Goal: Task Accomplishment & Management: Complete application form

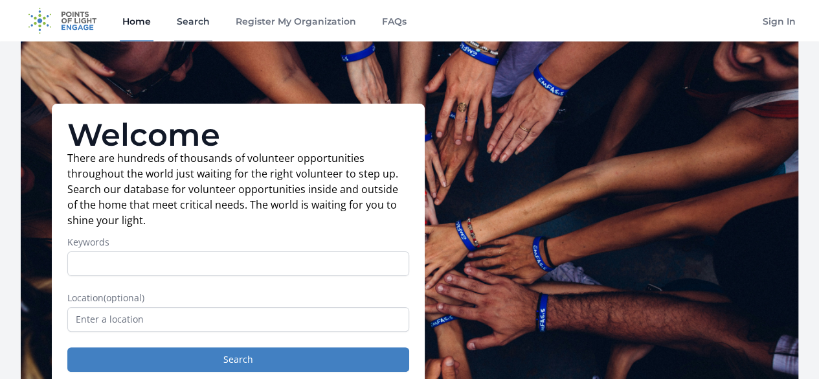
click at [194, 20] on link "Search" at bounding box center [193, 20] width 38 height 41
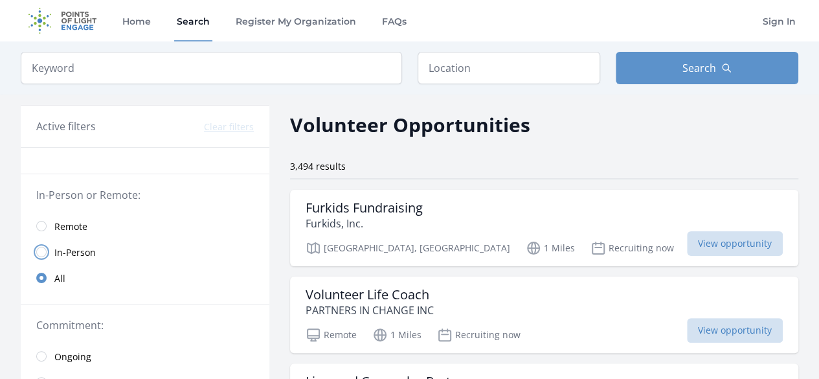
click at [43, 249] on input "radio" at bounding box center [41, 252] width 10 height 10
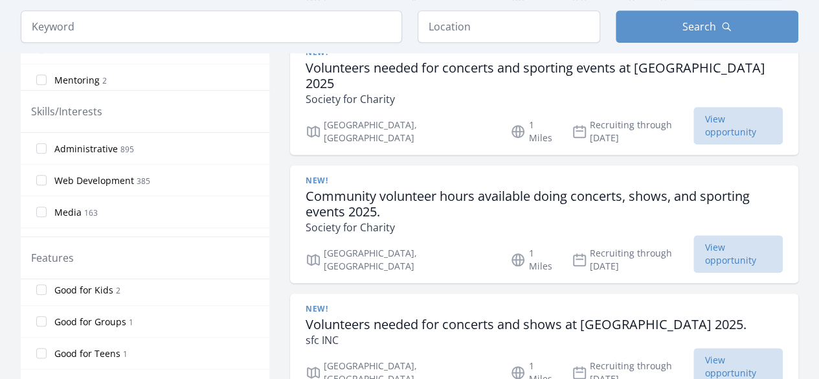
scroll to position [274, 0]
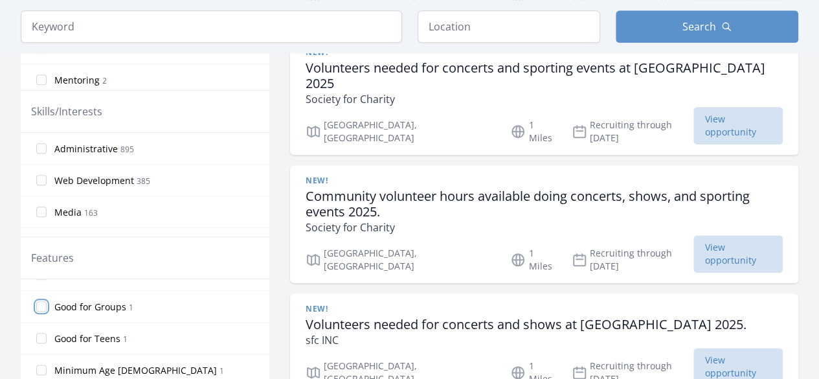
click at [43, 301] on input "Good for Groups 1" at bounding box center [41, 306] width 10 height 10
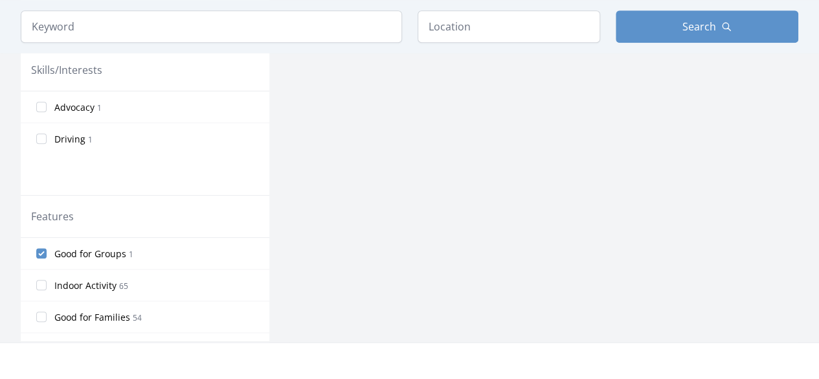
scroll to position [583, 0]
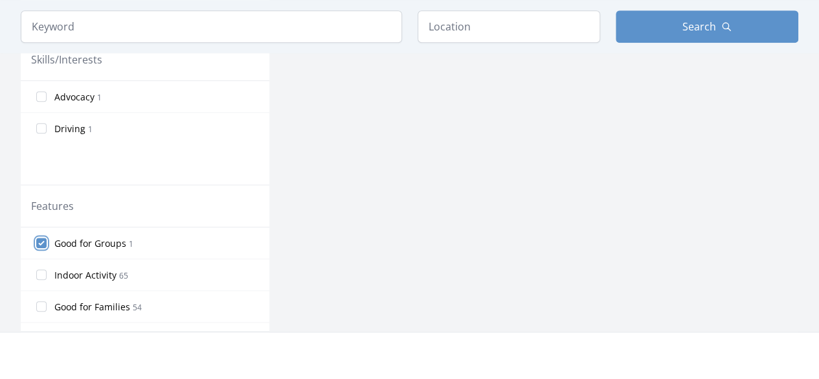
click at [37, 242] on input "Good for Groups 1" at bounding box center [41, 243] width 10 height 10
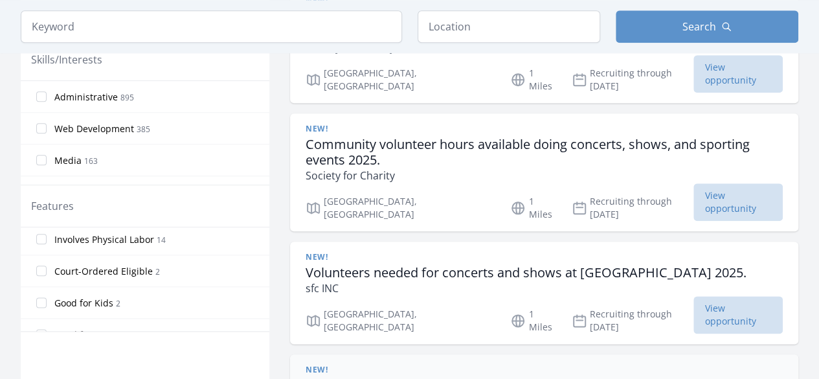
scroll to position [505, 0]
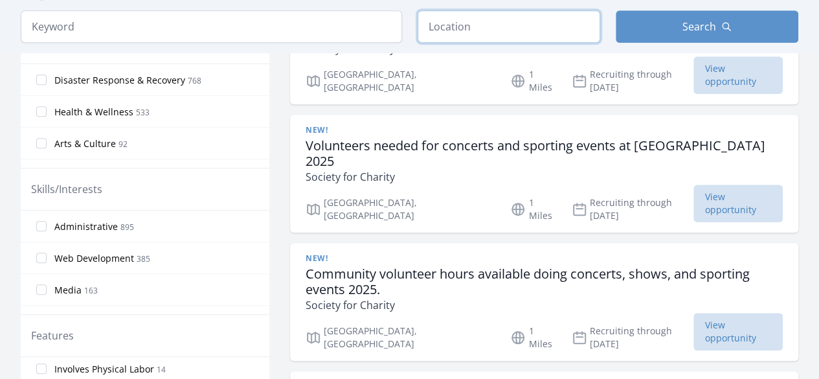
click at [495, 28] on input "text" at bounding box center [509, 26] width 183 height 32
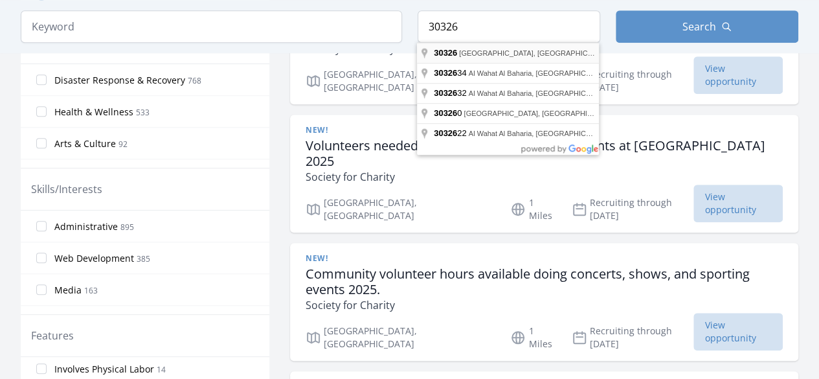
type input "Atlanta, GA 30326, USA"
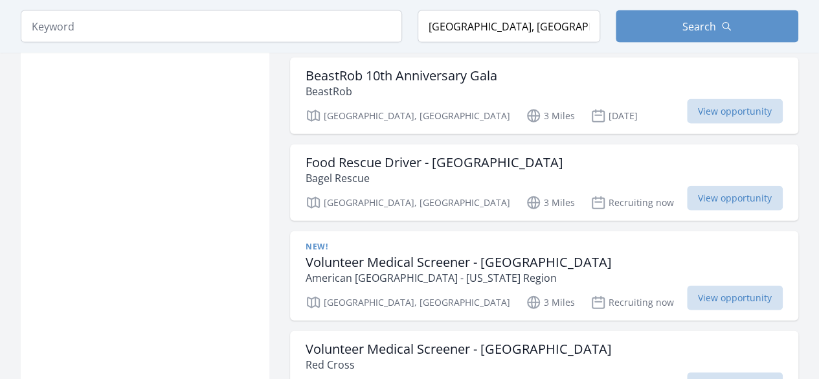
scroll to position [1490, 0]
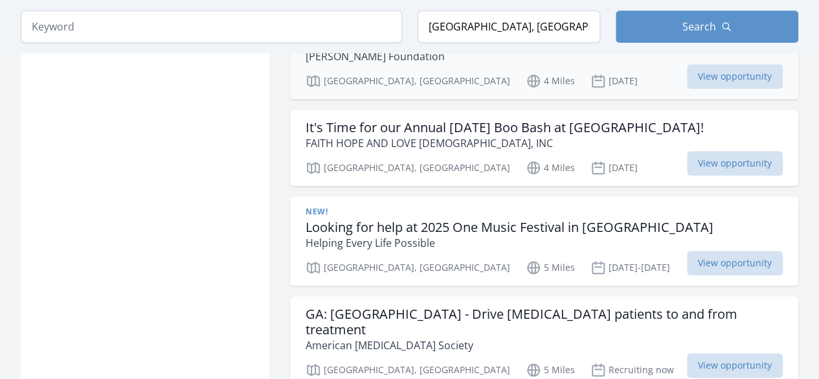
scroll to position [2915, 0]
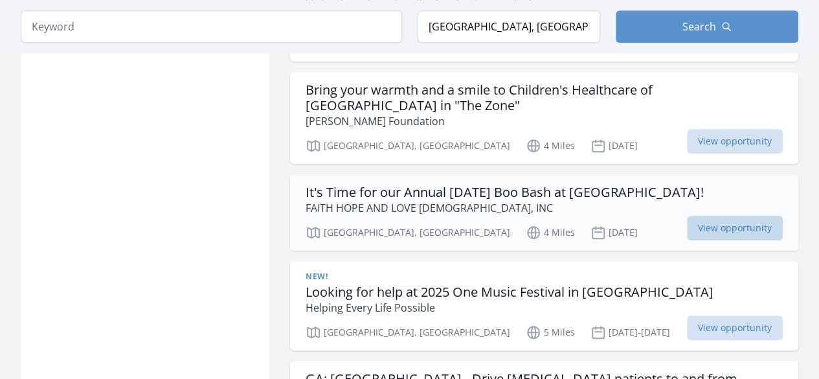
click at [751, 216] on span "View opportunity" at bounding box center [735, 228] width 96 height 25
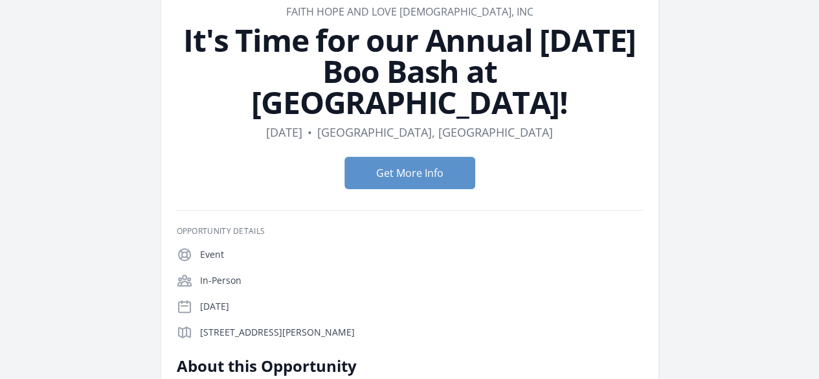
scroll to position [65, 0]
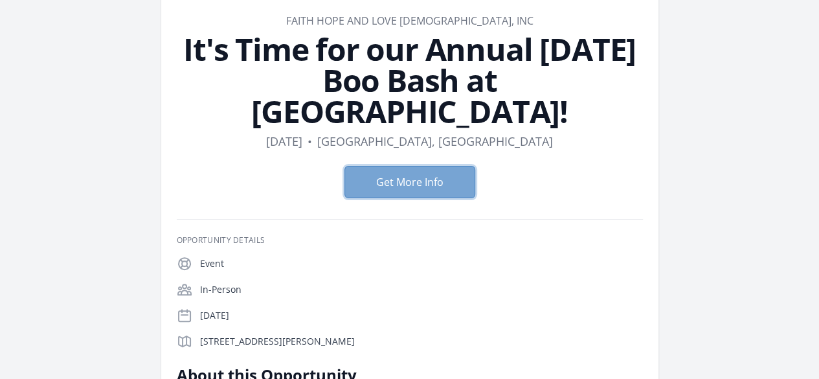
click at [409, 166] on button "Get More Info" at bounding box center [410, 182] width 131 height 32
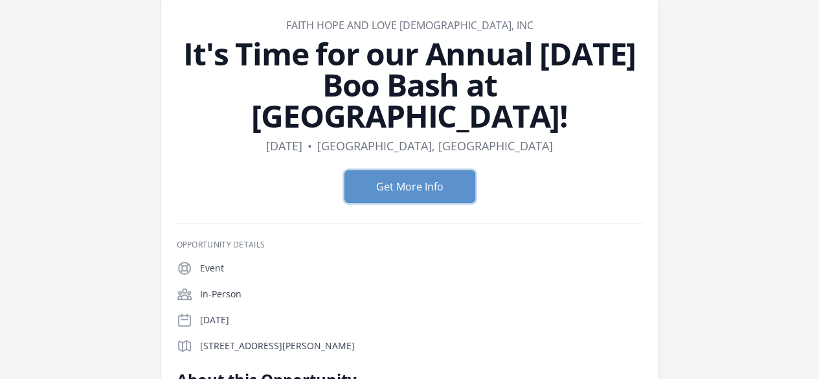
scroll to position [0, 0]
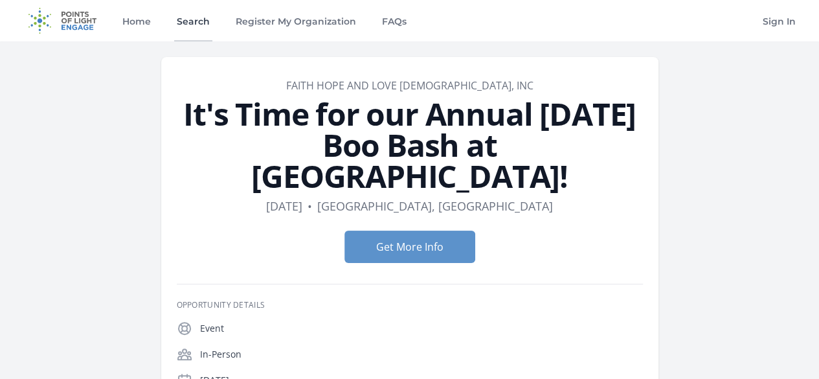
click at [192, 25] on link "Search" at bounding box center [193, 20] width 38 height 41
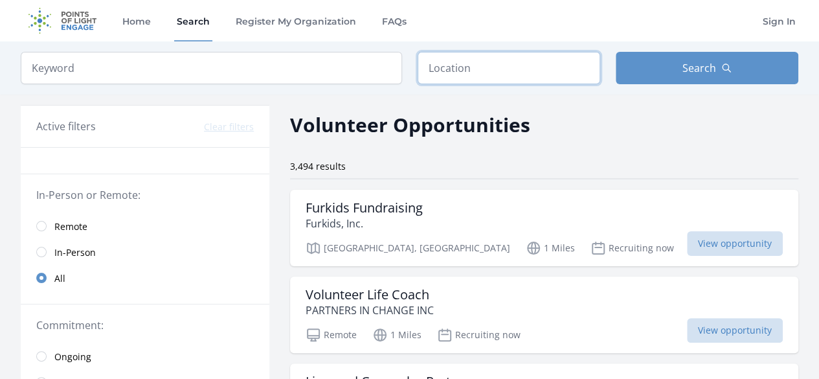
click at [494, 73] on input "text" at bounding box center [509, 68] width 183 height 32
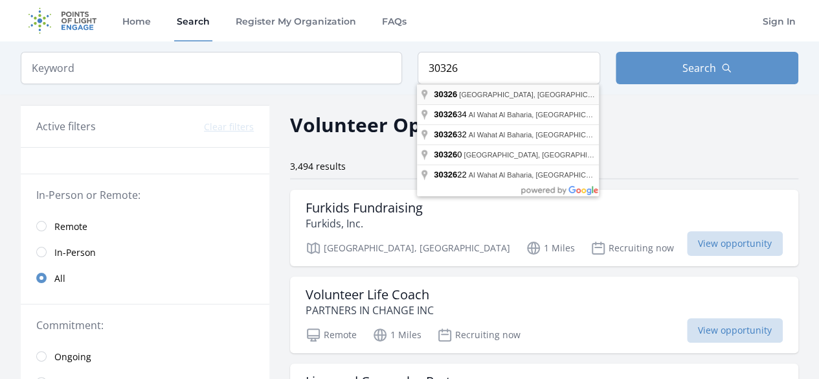
type input "Atlanta, GA 30326, USA"
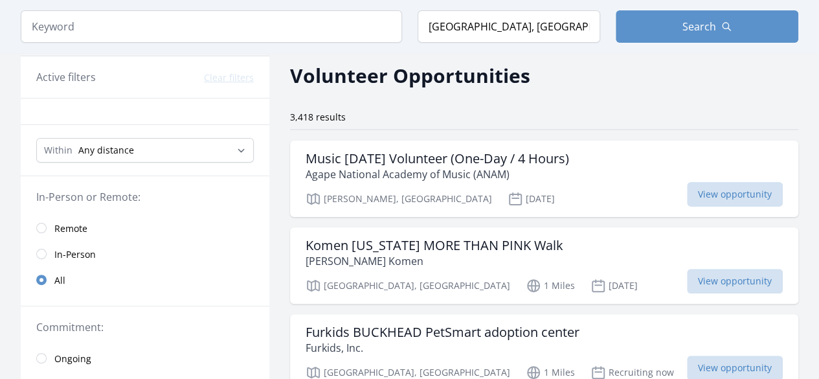
scroll to position [130, 0]
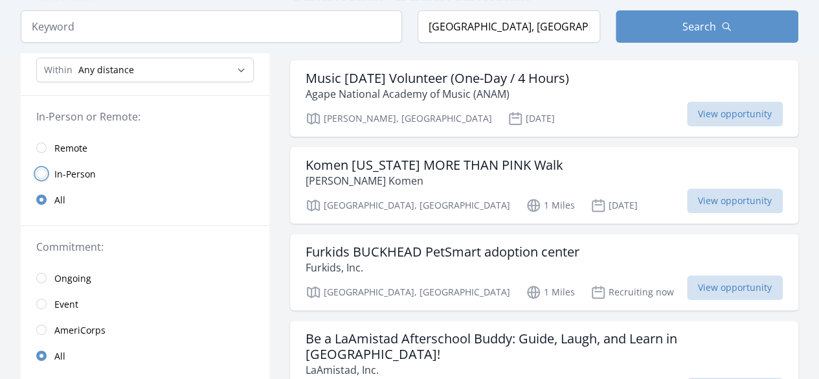
click at [40, 175] on input "radio" at bounding box center [41, 173] width 10 height 10
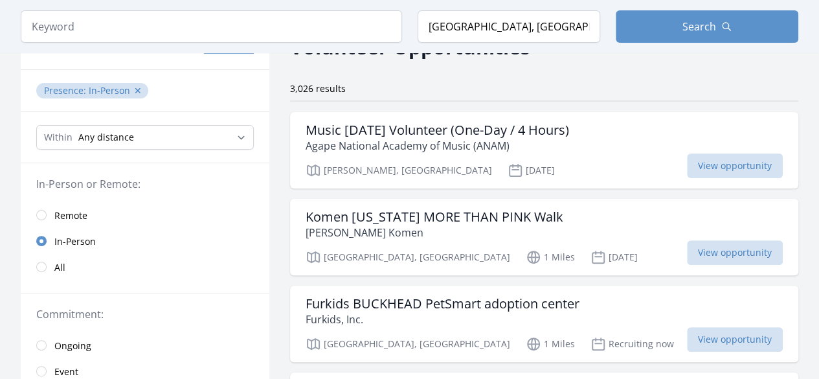
scroll to position [65, 0]
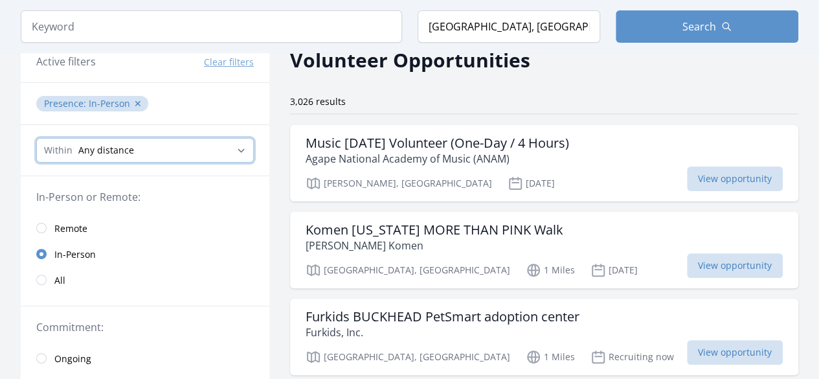
click at [152, 150] on select "Any distance , 5 Miles , 20 Miles , 50 Miles , 100 Miles" at bounding box center [145, 150] width 218 height 25
select select "32186"
click at [36, 138] on select "Any distance , 5 Miles , 20 Miles , 50 Miles , 100 Miles" at bounding box center [145, 150] width 218 height 25
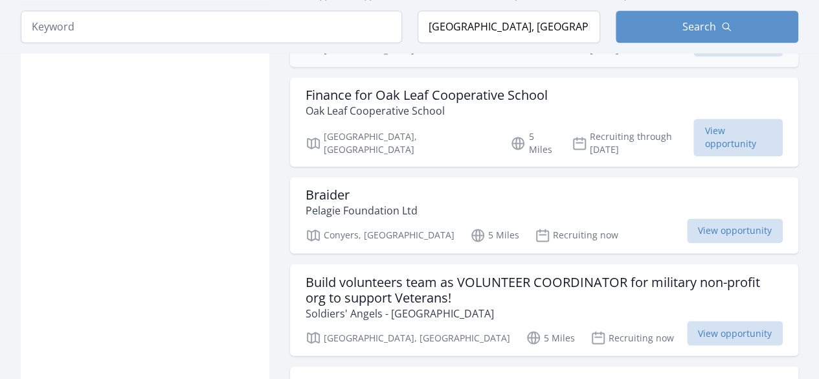
scroll to position [3421, 0]
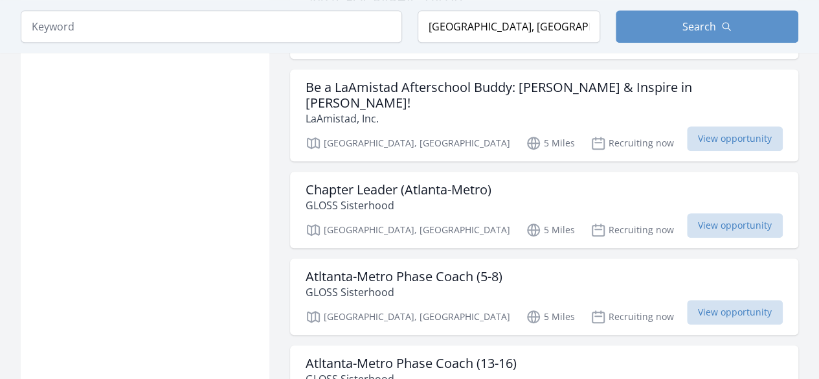
scroll to position [5235, 0]
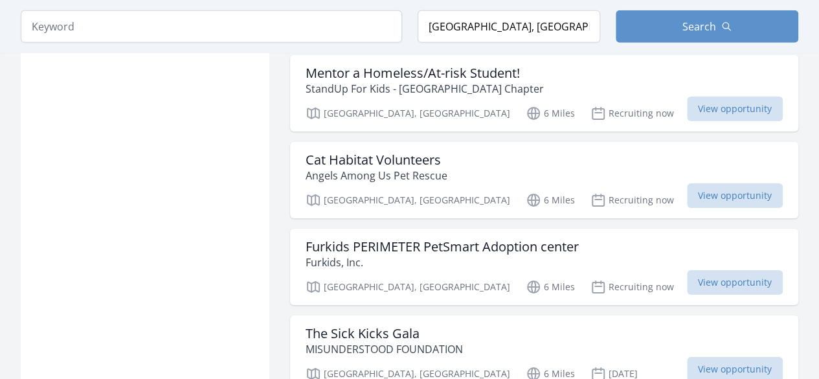
scroll to position [6984, 0]
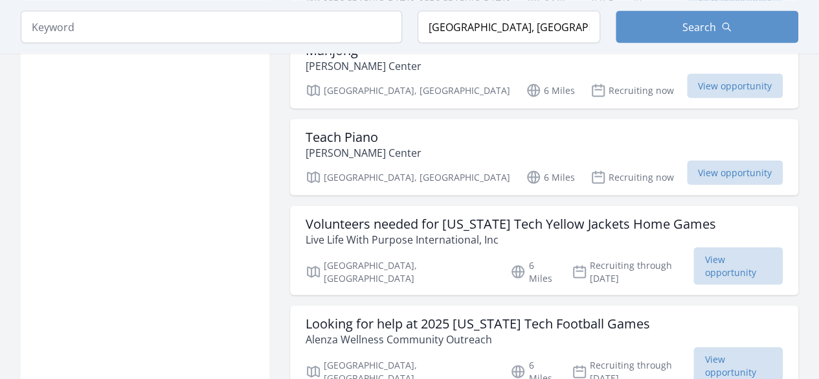
scroll to position [8668, 0]
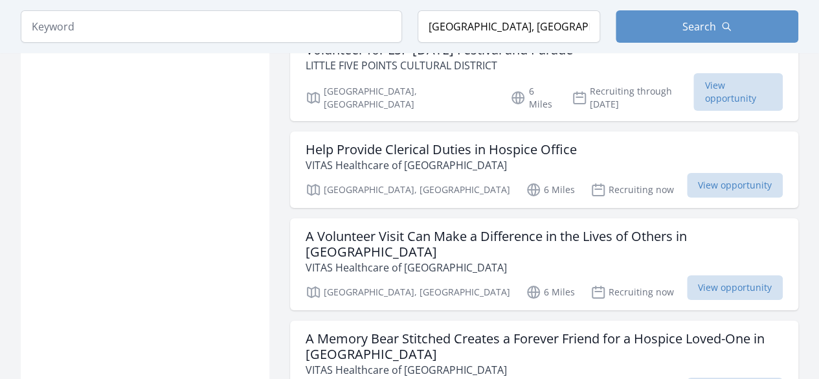
scroll to position [9769, 0]
